Goal: Task Accomplishment & Management: Use online tool/utility

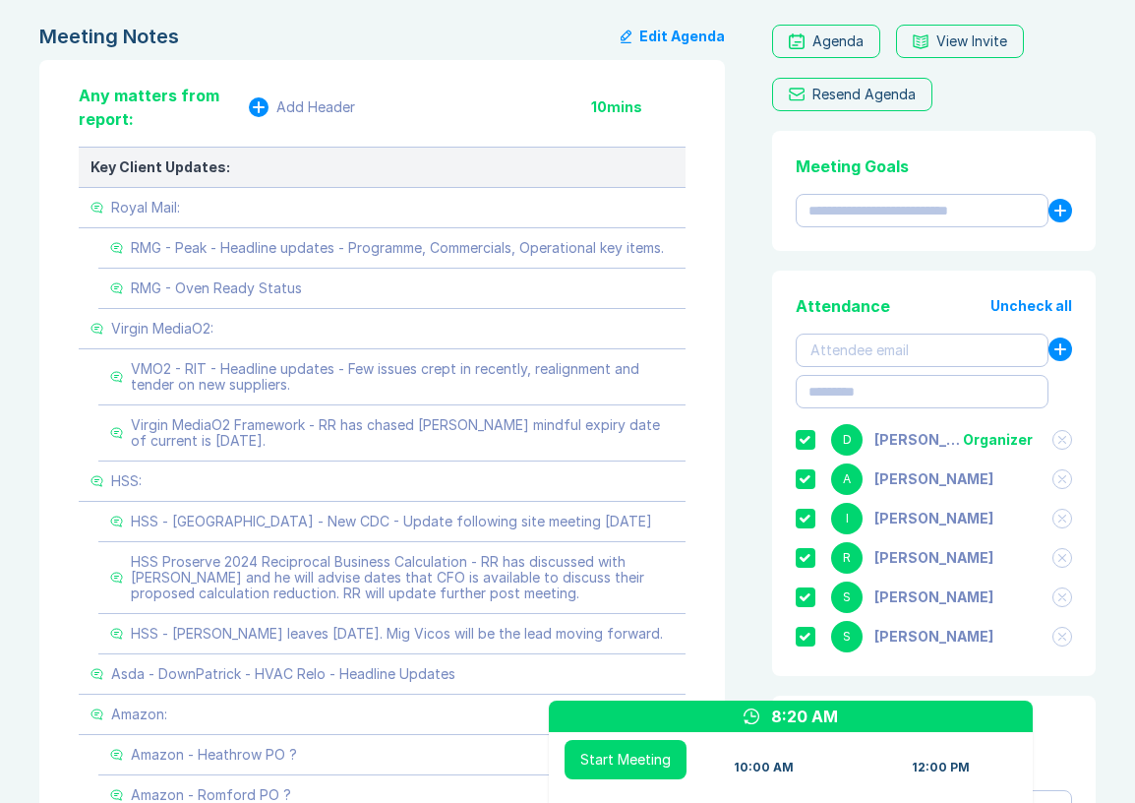
scroll to position [199, 0]
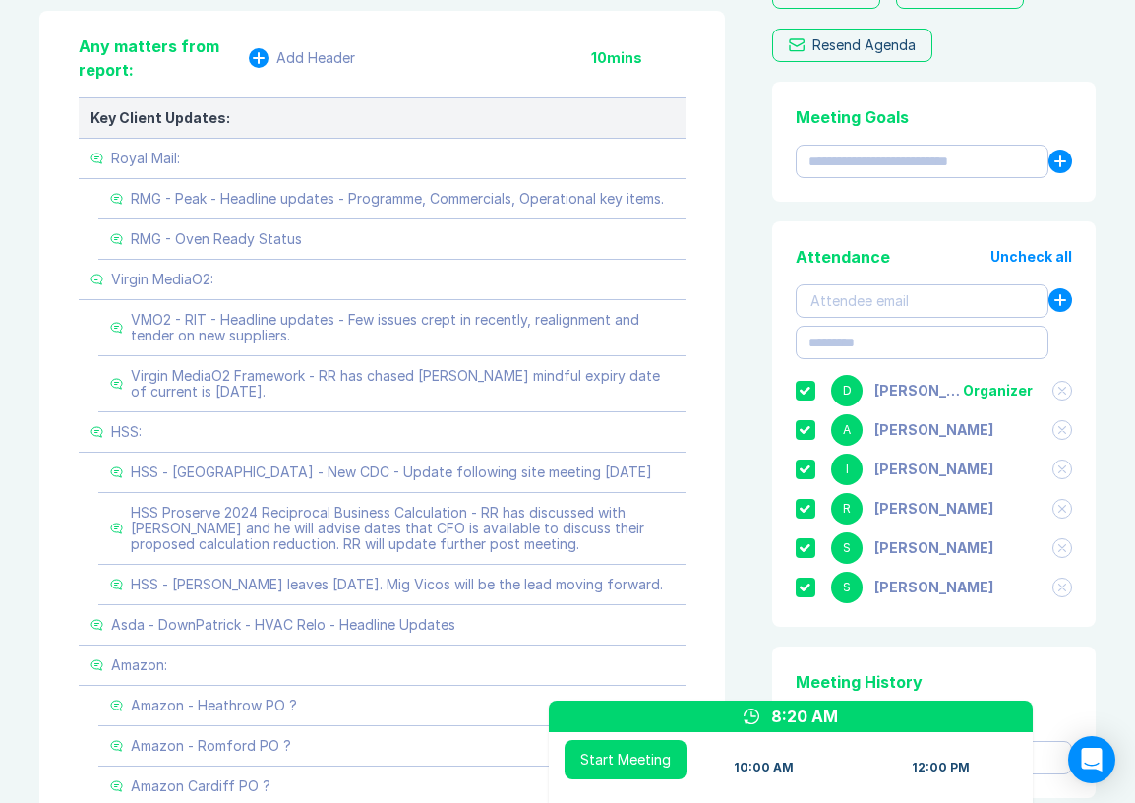
scroll to position [245, 0]
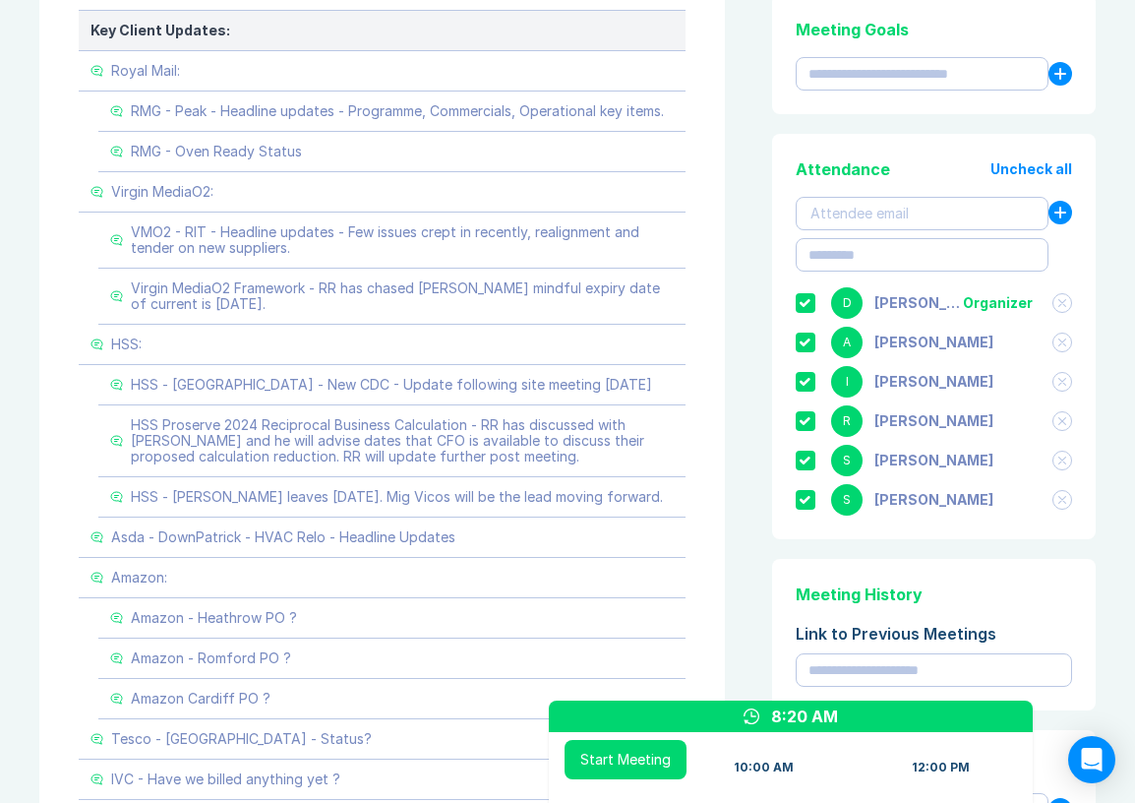
scroll to position [332, 1]
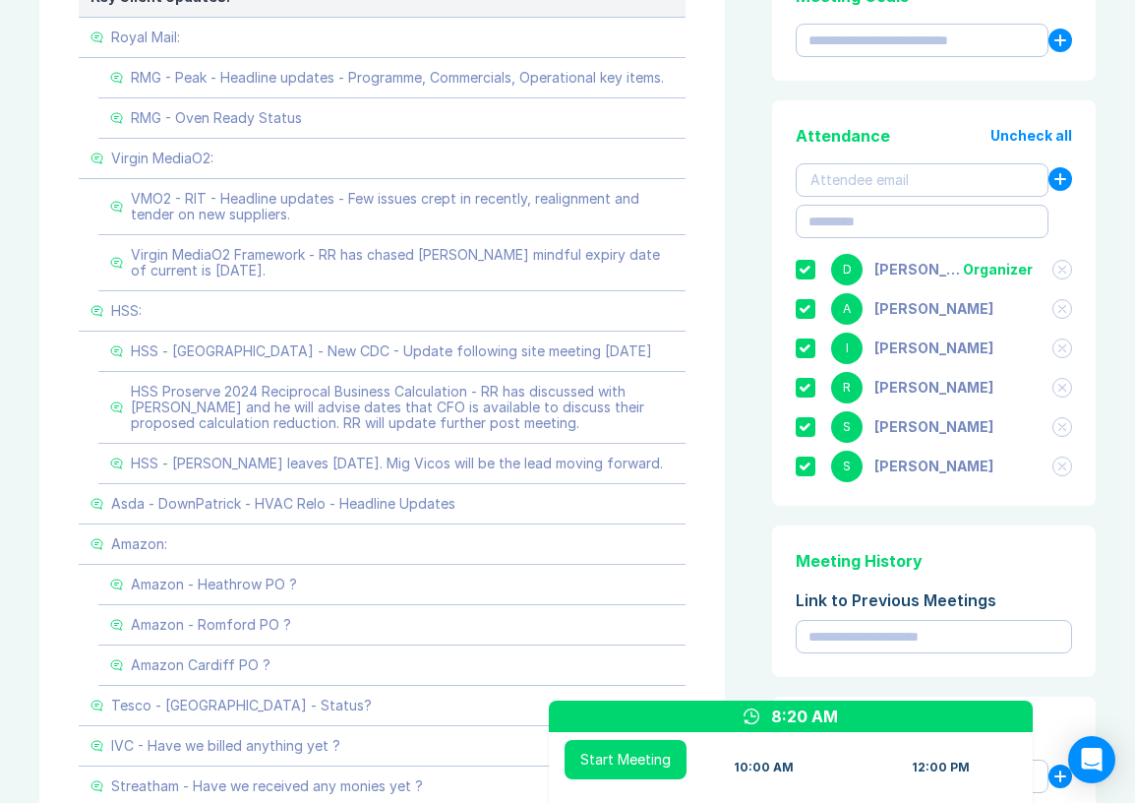
scroll to position [385, 0]
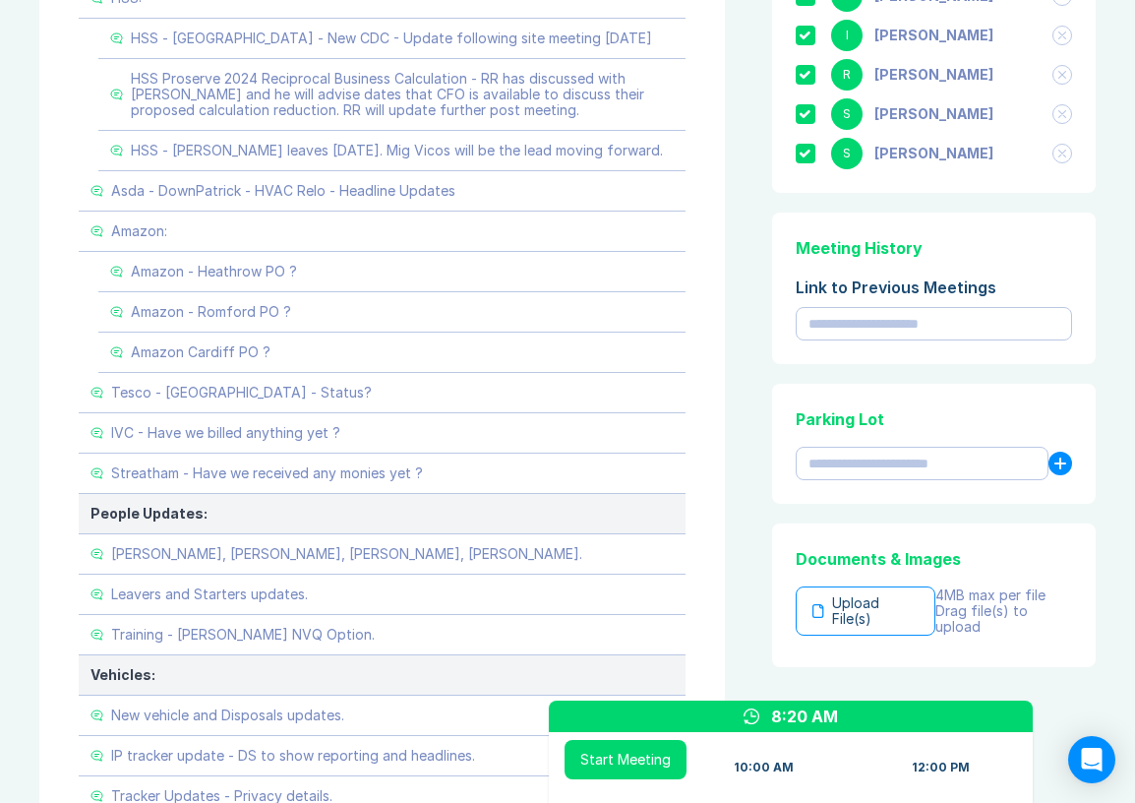
scroll to position [677, 0]
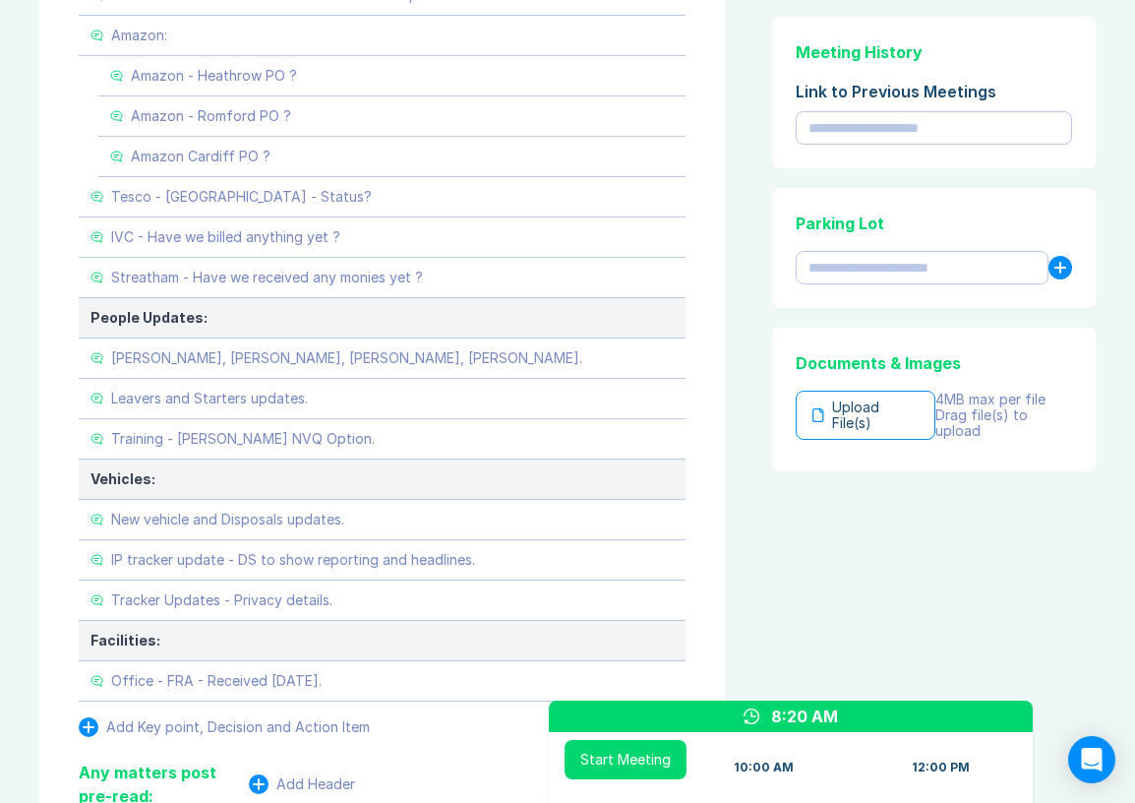
click at [755, 244] on div "Meeting Notes Edit Agenda Any matters from report: Add Header 10 mins Key Clien…" at bounding box center [567, 389] width 1057 height 2086
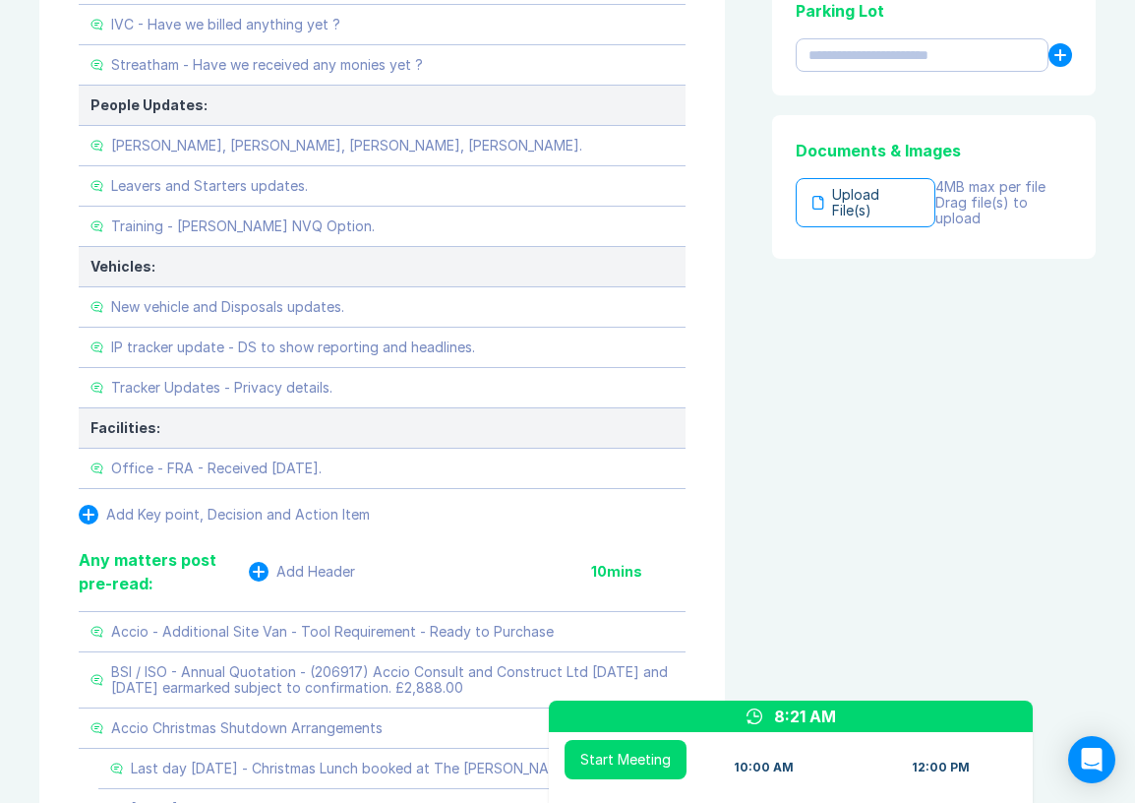
scroll to position [1026, 0]
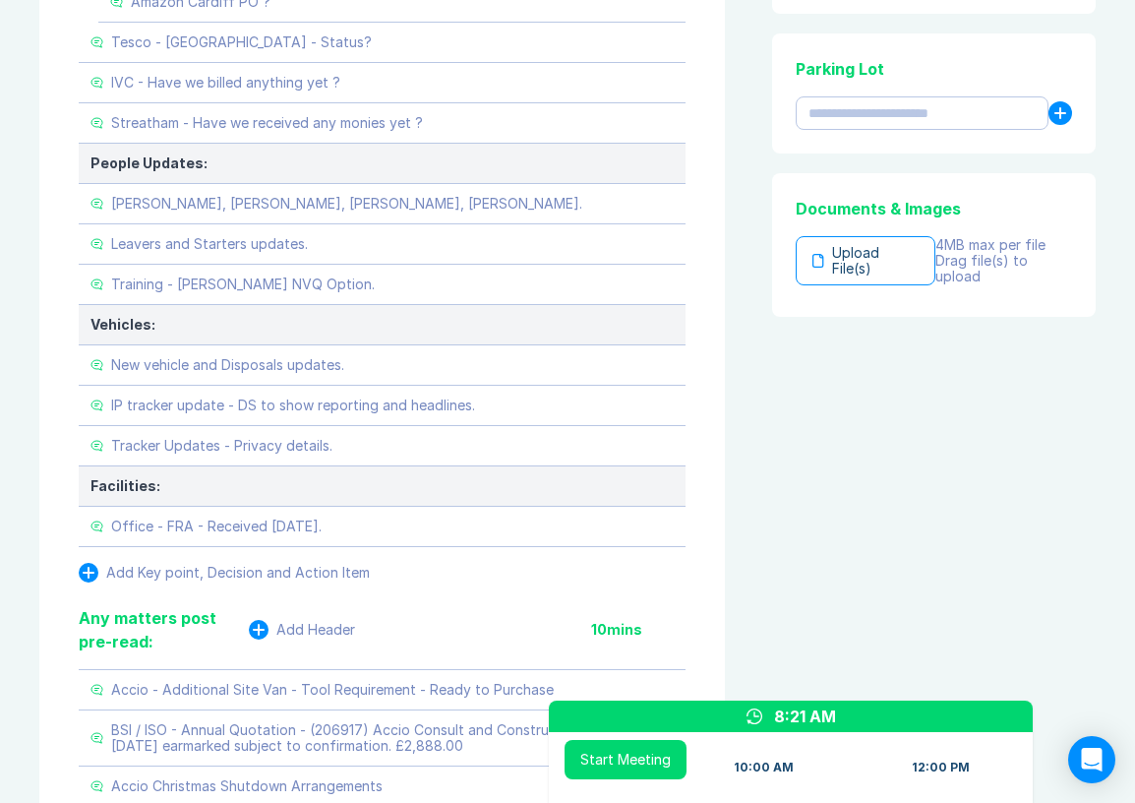
click at [755, 244] on div "Meeting Notes Edit Agenda Any matters from report: Add Header 10 mins Key Clien…" at bounding box center [567, 234] width 1057 height 2086
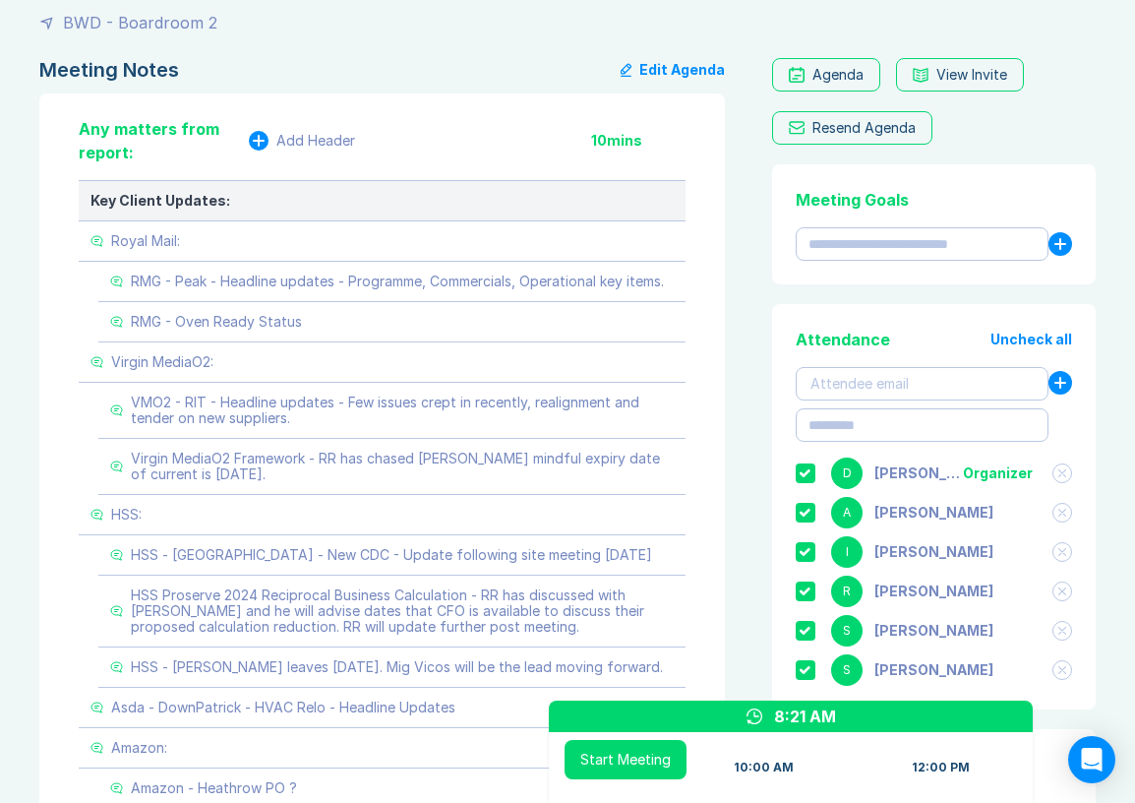
scroll to position [161, 1]
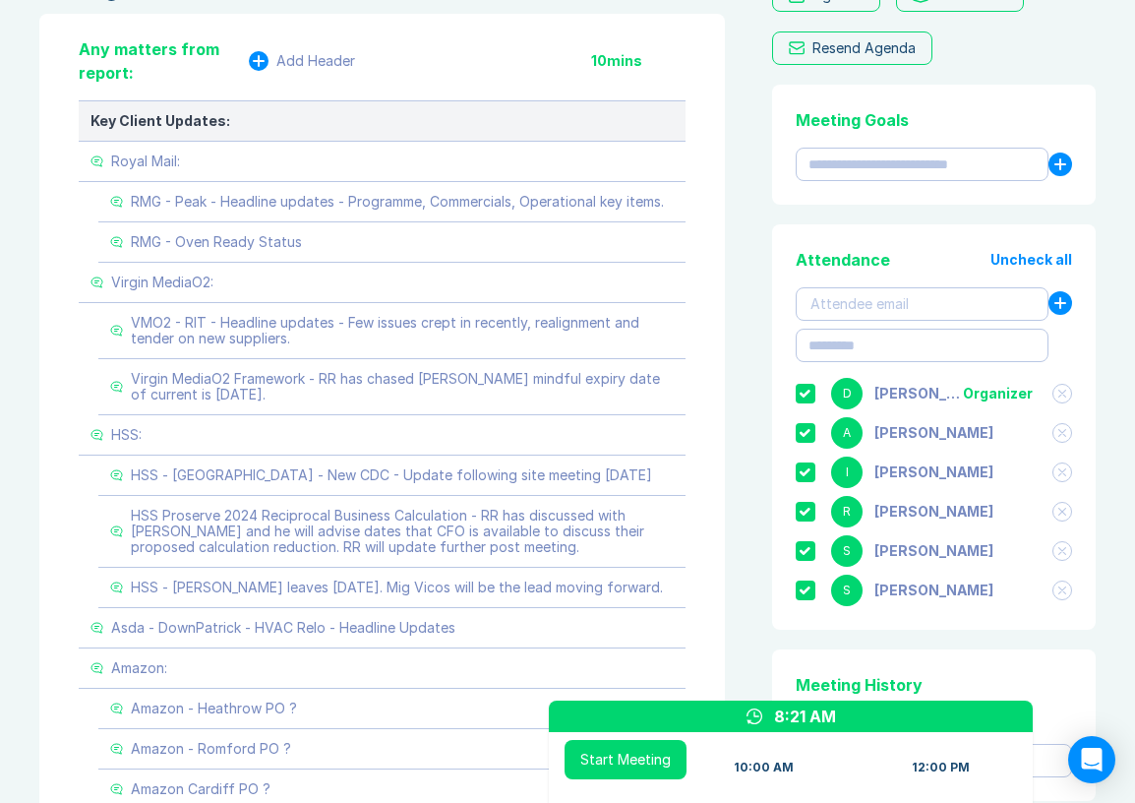
scroll to position [238, 0]
click at [773, 240] on div "Attendance Uncheck all Attendee email D [PERSON_NAME] Organizer A [PERSON_NAME]…" at bounding box center [934, 427] width 324 height 405
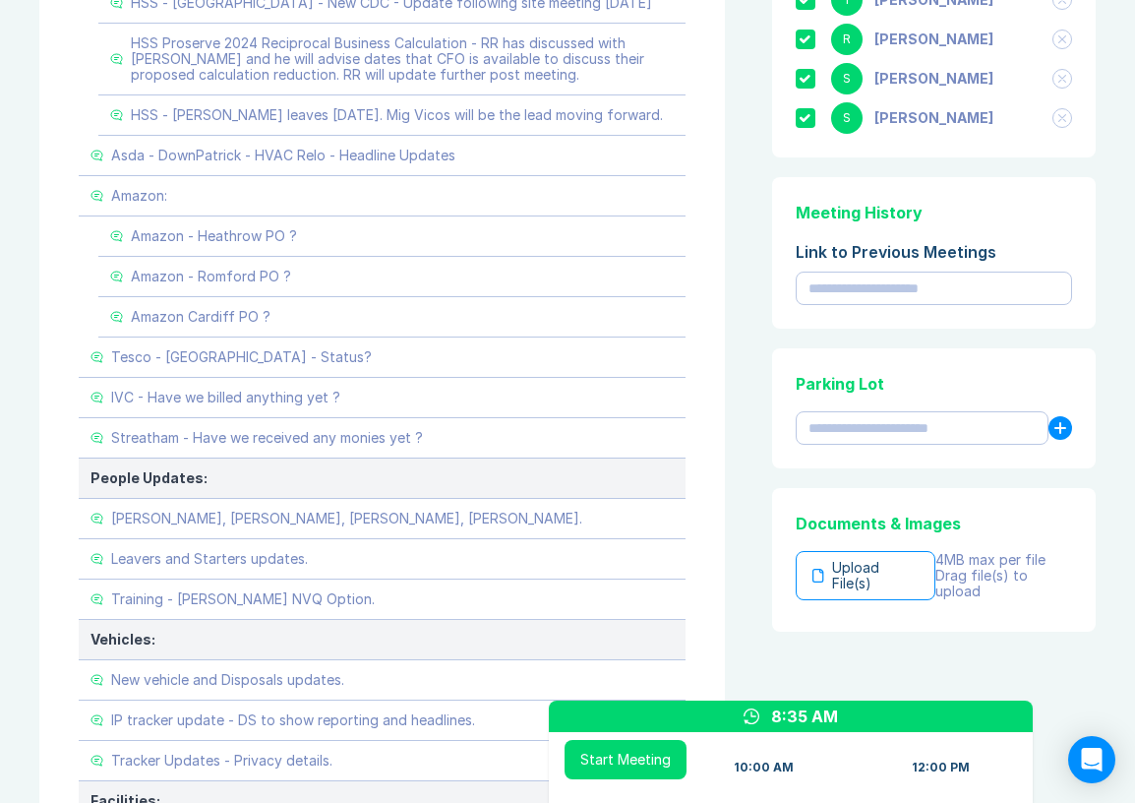
scroll to position [714, 0]
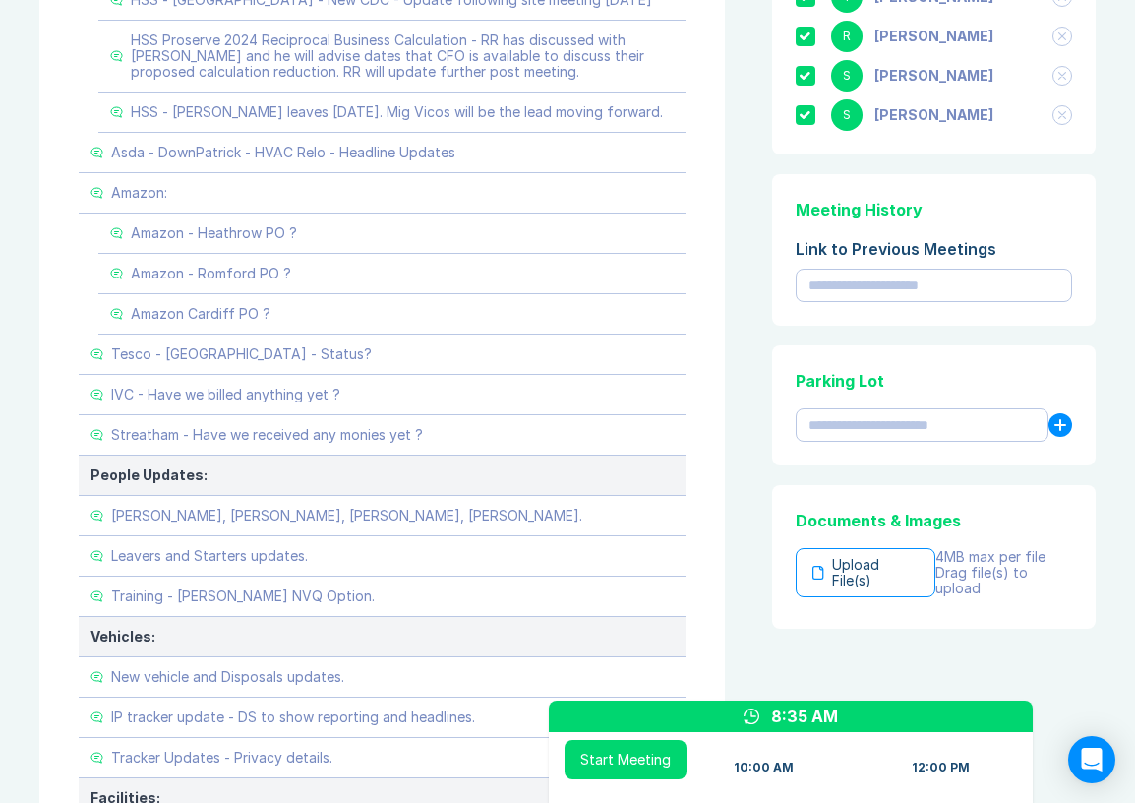
click at [738, 344] on div "Meeting Notes Edit Agenda Any matters from report: Add Header 10 mins Key Clien…" at bounding box center [567, 546] width 1057 height 2086
